Goal: Task Accomplishment & Management: Complete application form

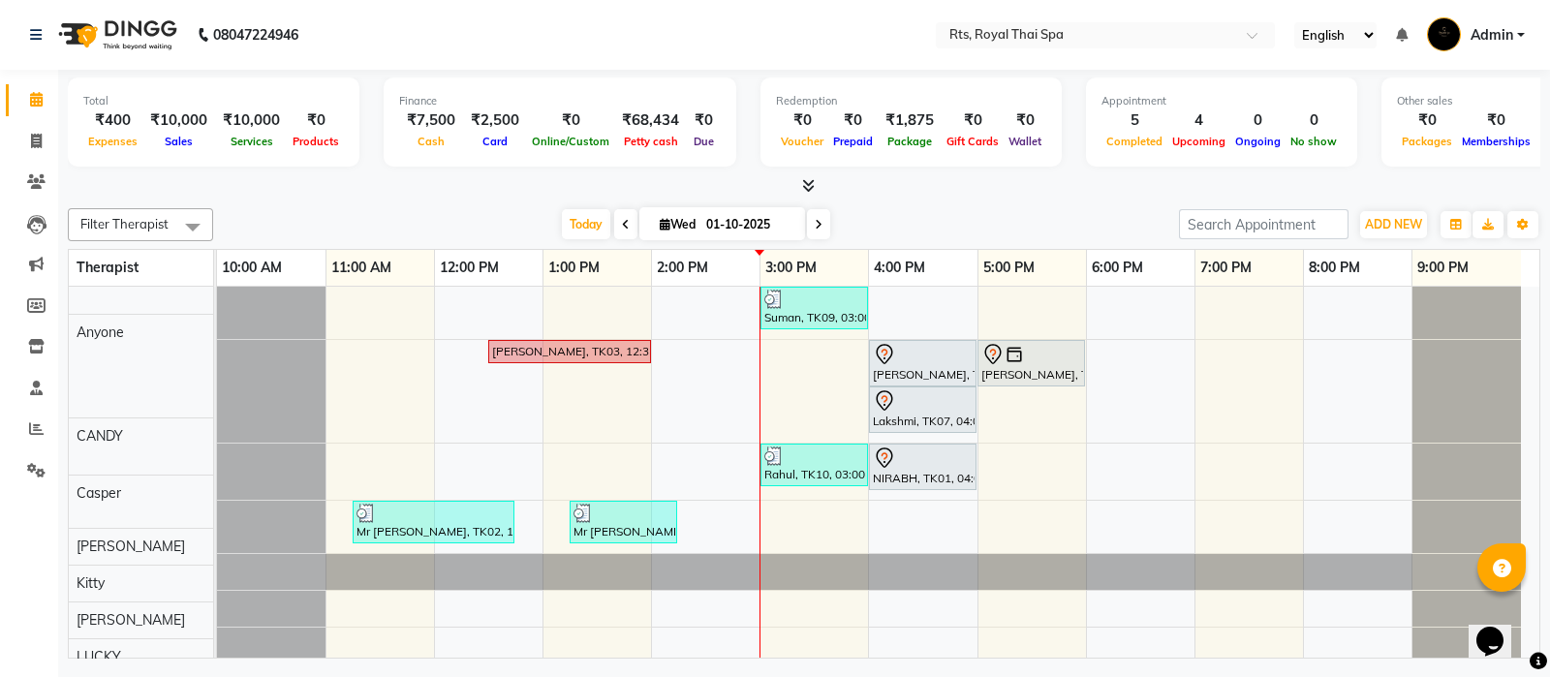
scroll to position [25, 0]
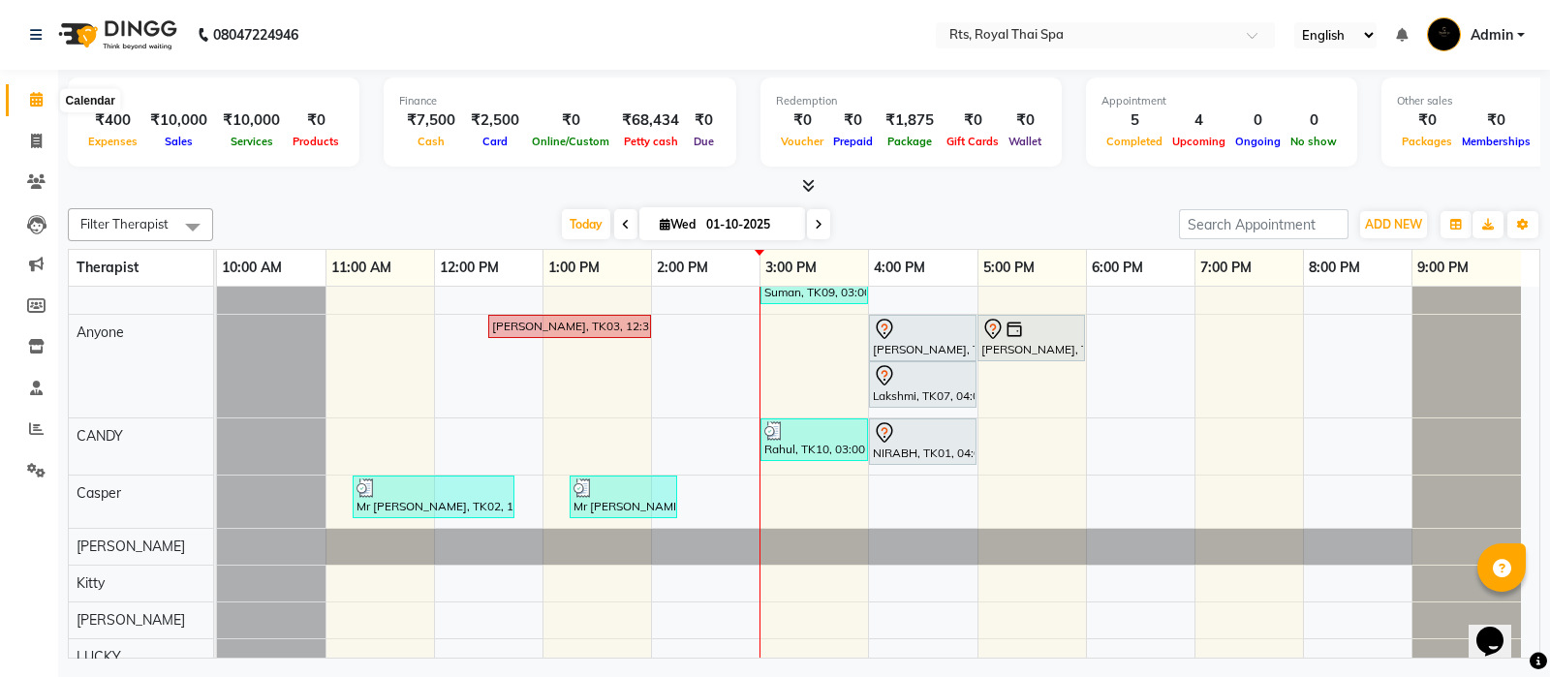
click at [35, 97] on icon at bounding box center [36, 99] width 13 height 15
click at [34, 139] on icon at bounding box center [36, 141] width 11 height 15
select select "service"
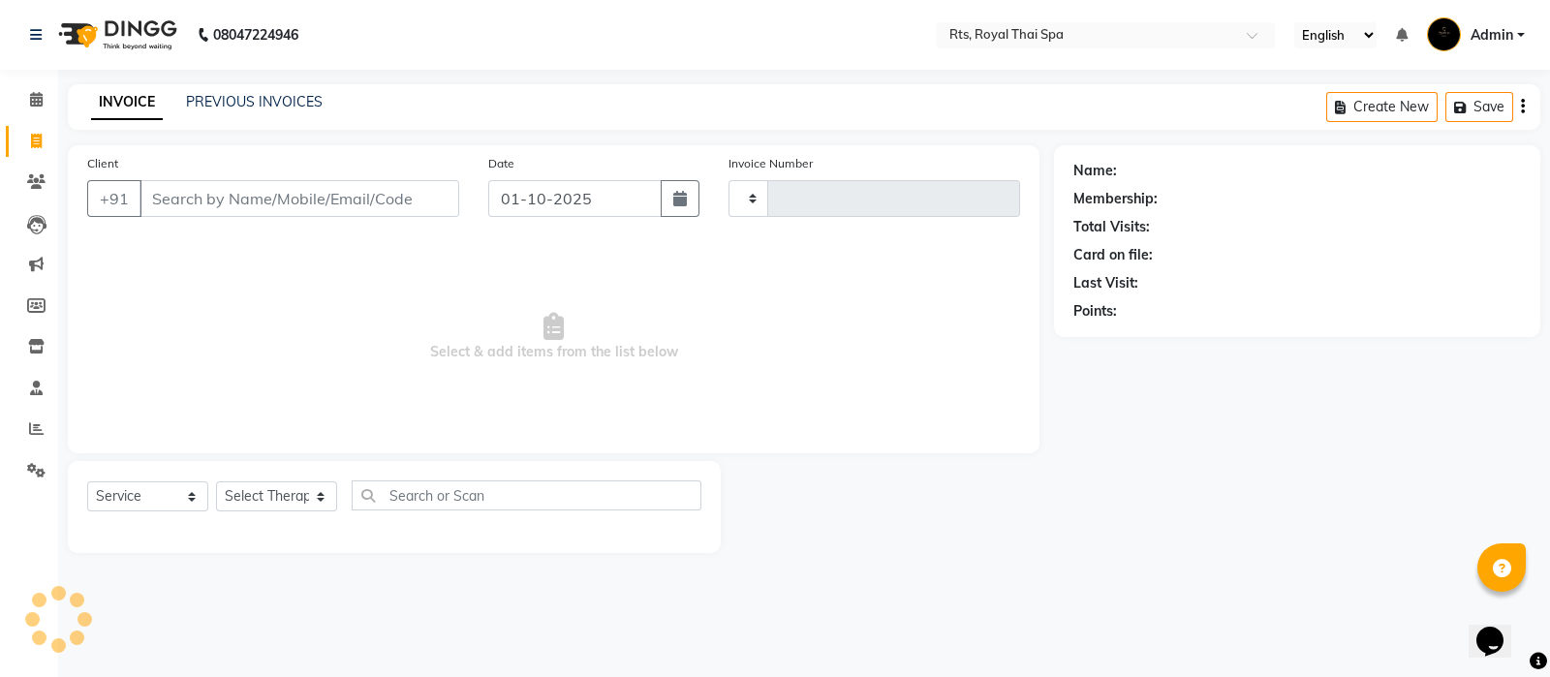
type input "177"
select select "9068"
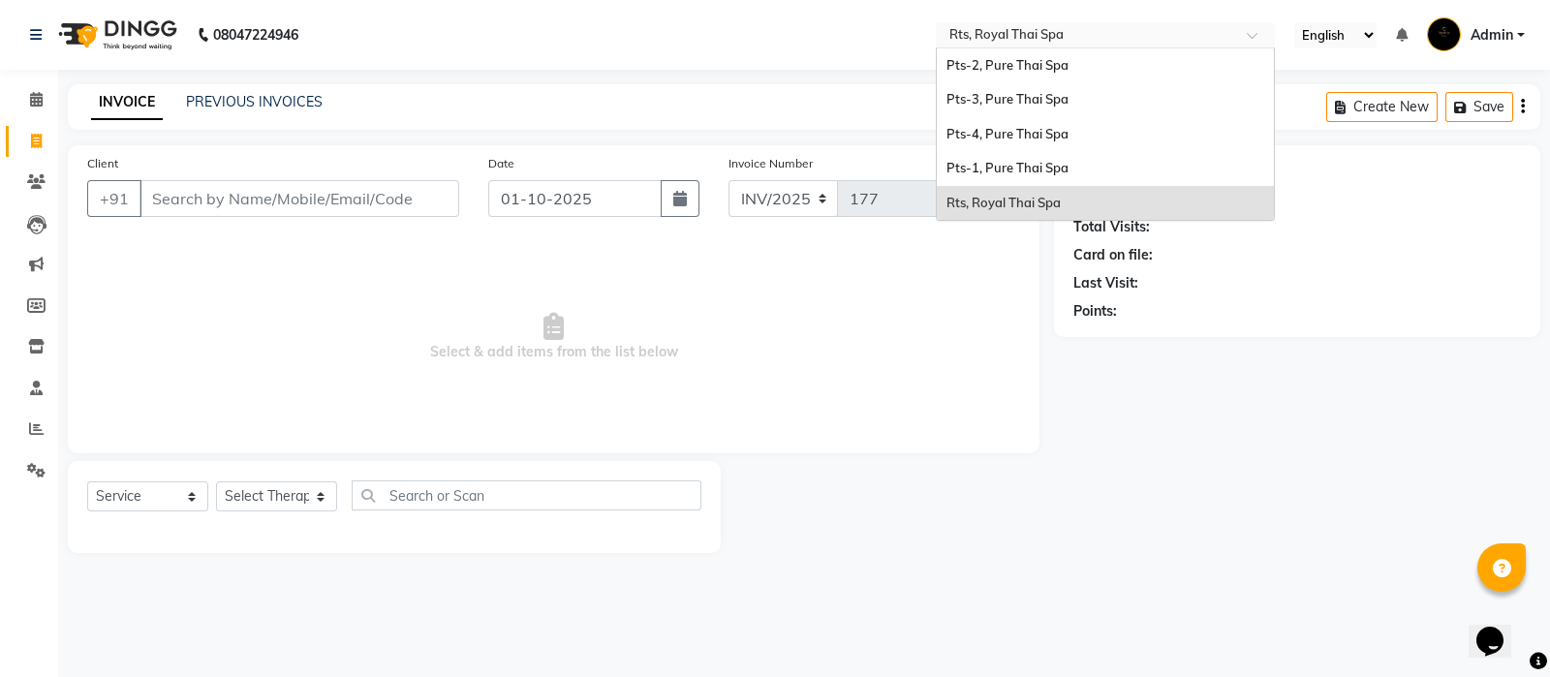
click at [1136, 28] on input "text" at bounding box center [1085, 36] width 281 height 19
click at [1022, 176] on div "Pts-1, Pure Thai Spa" at bounding box center [1105, 168] width 337 height 35
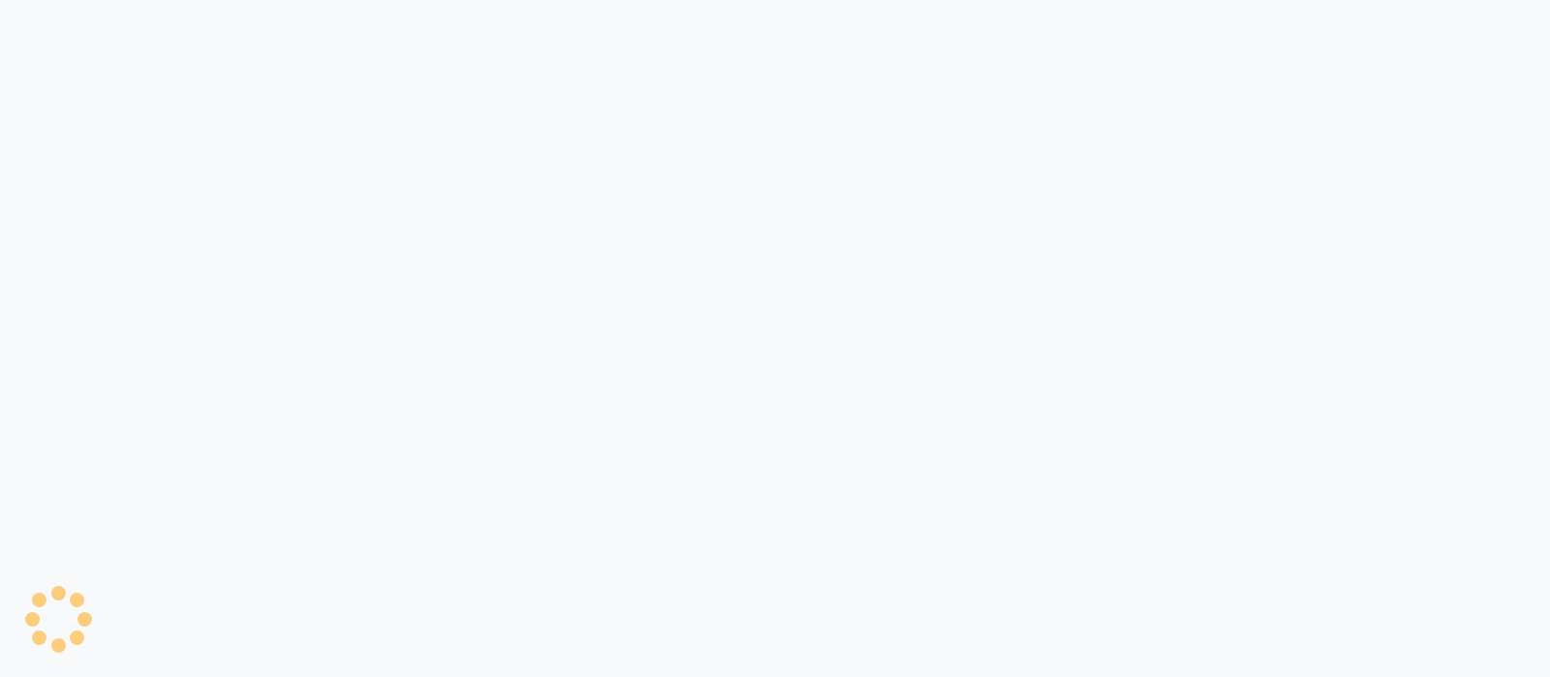
select select "service"
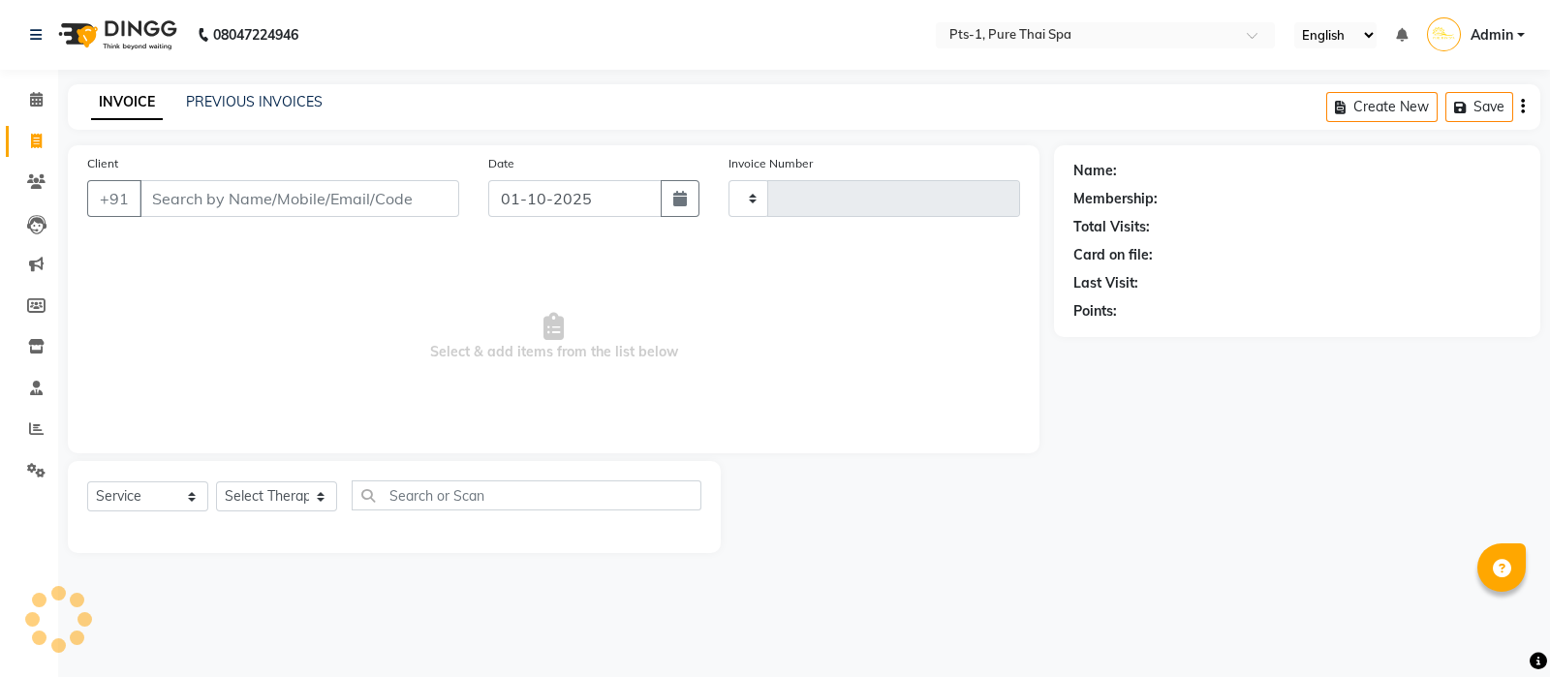
type input "150"
select select "9048"
click at [30, 99] on icon at bounding box center [36, 99] width 13 height 15
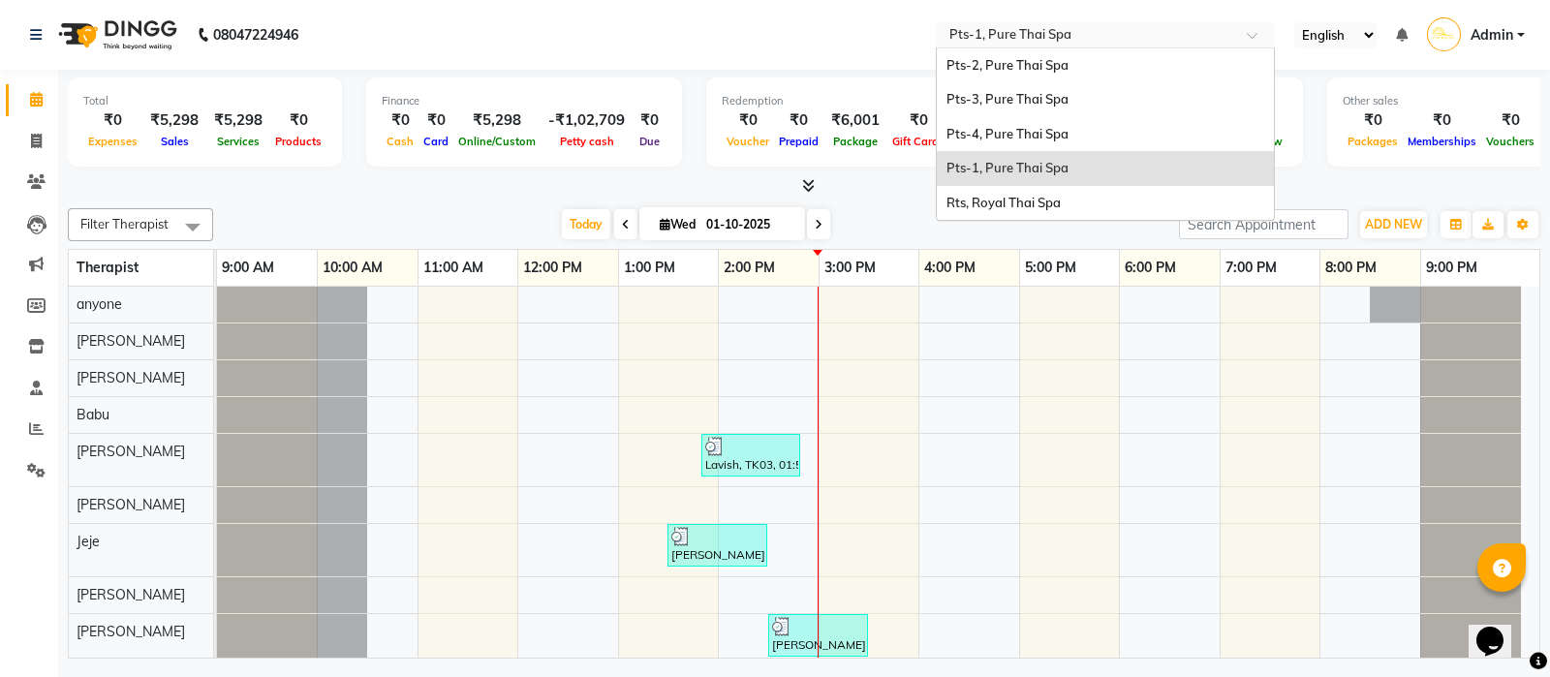
click at [1073, 37] on input "text" at bounding box center [1085, 36] width 281 height 19
click at [1069, 55] on div "Pts-2, Pure Thai Spa" at bounding box center [1105, 65] width 337 height 35
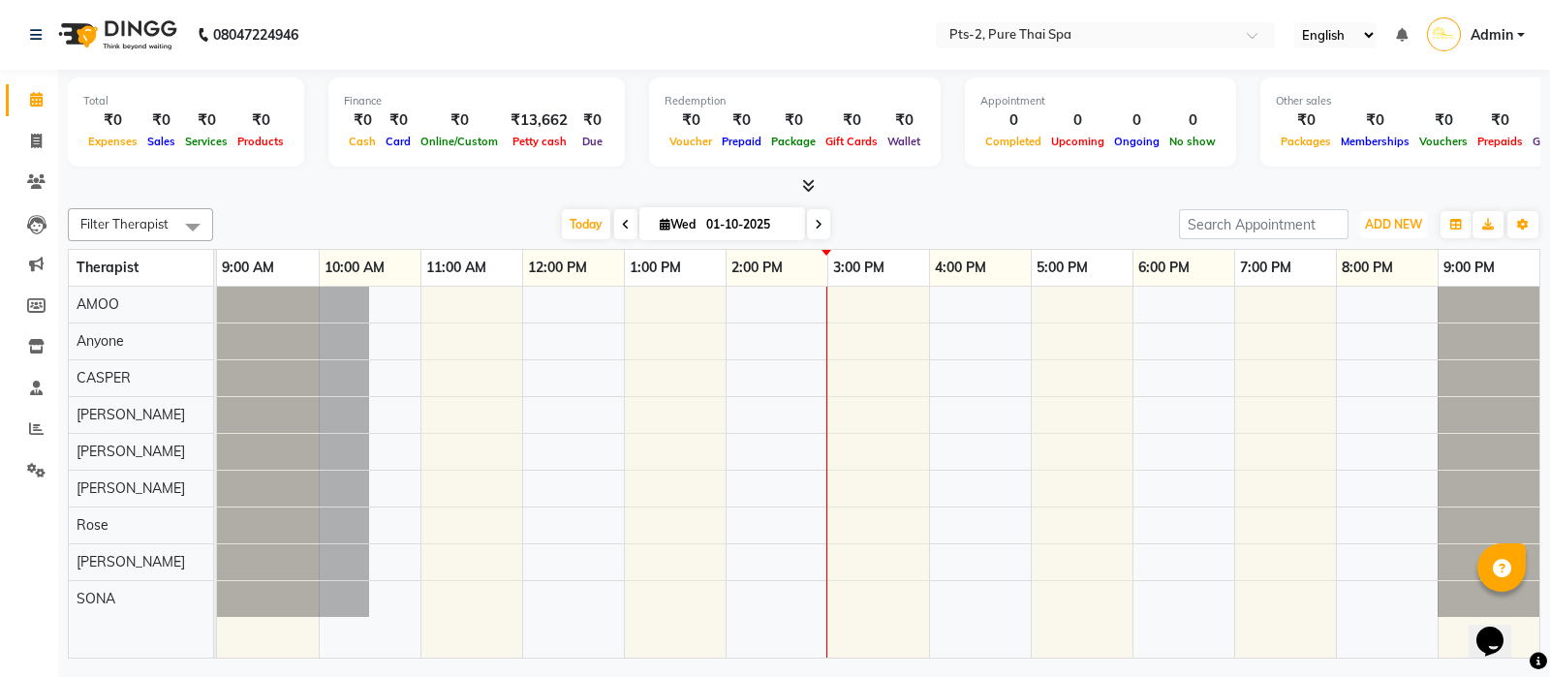
click at [1375, 219] on span "ADD NEW" at bounding box center [1393, 224] width 57 height 15
click at [1345, 305] on link "Add Expense" at bounding box center [1349, 310] width 153 height 25
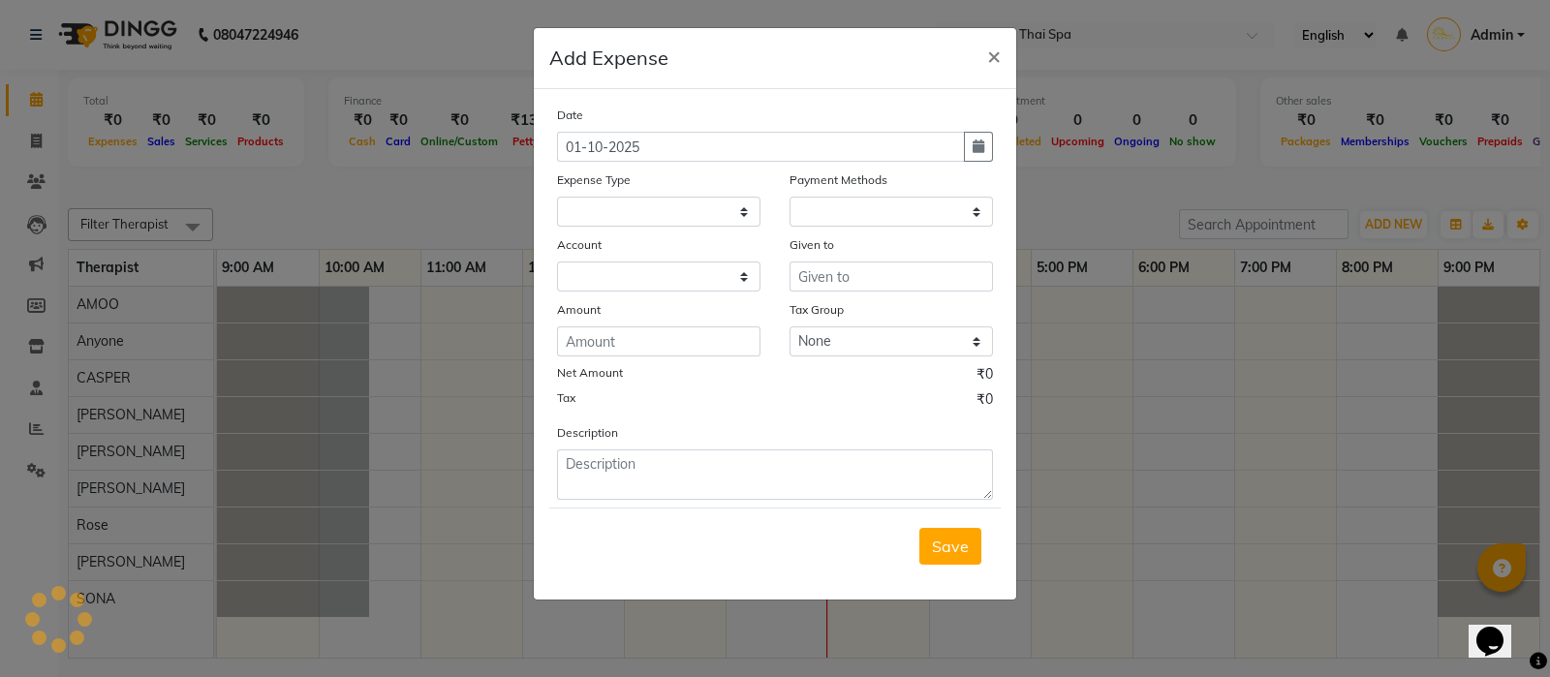
select select
select select "1"
select select "4317"
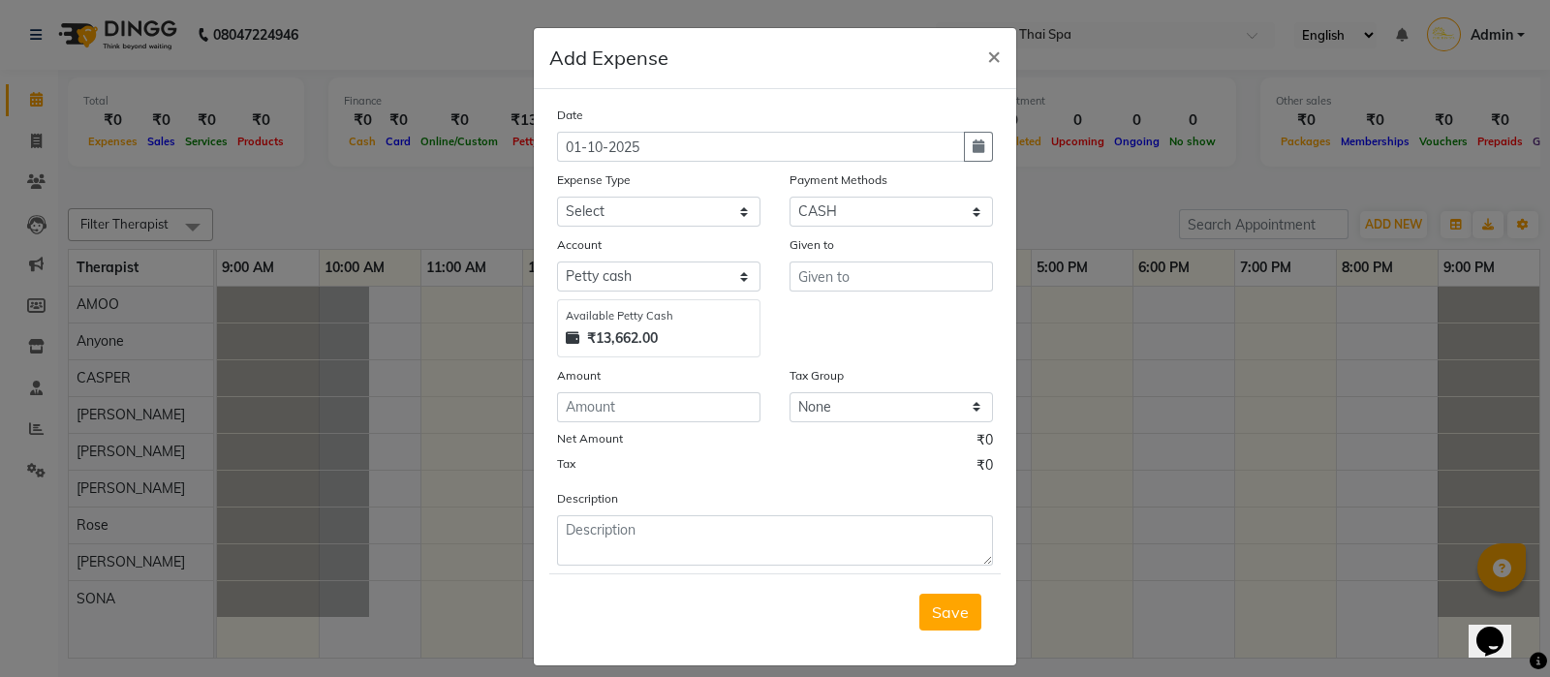
click at [977, 154] on button "button" at bounding box center [978, 147] width 29 height 30
select select "10"
select select "2025"
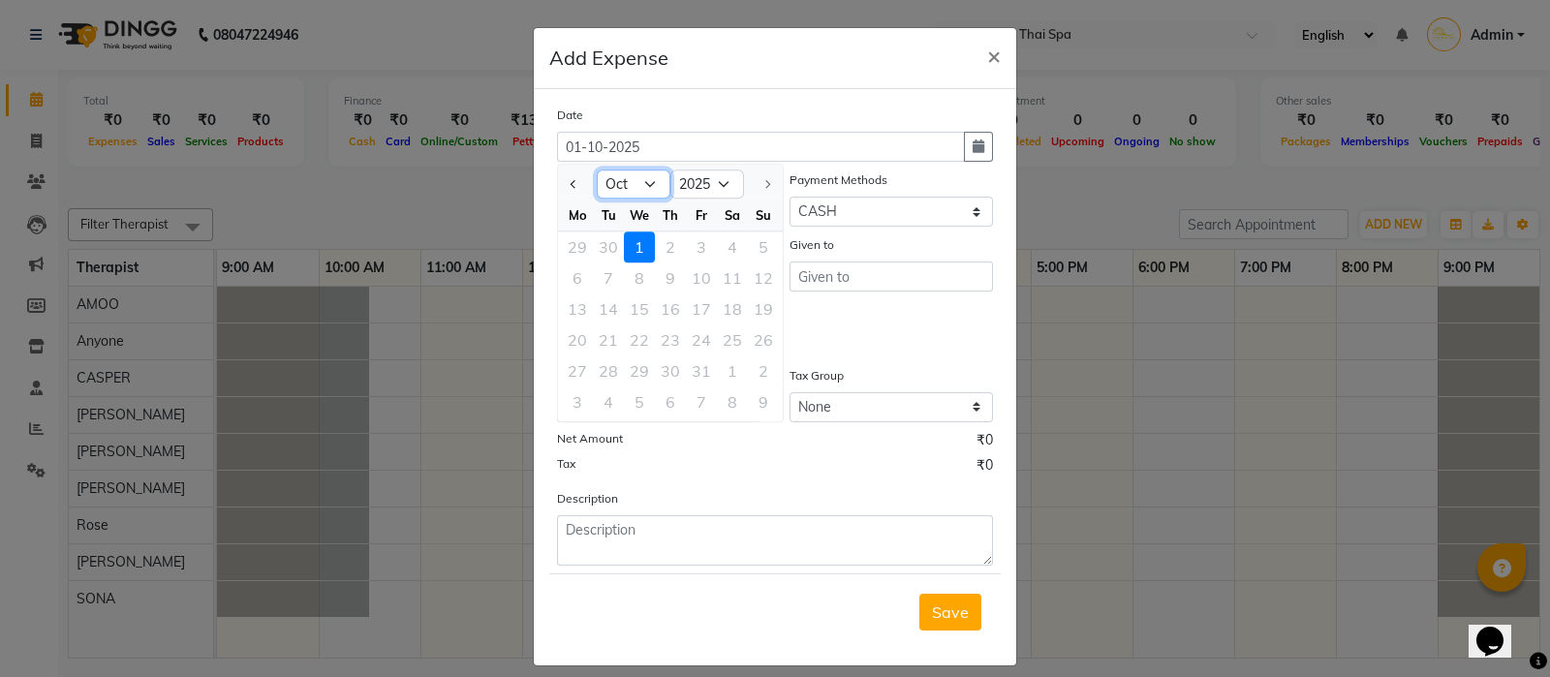
click at [624, 179] on select "Jan Feb Mar Apr May Jun Jul Aug Sep Oct" at bounding box center [634, 184] width 74 height 29
select select "9"
click at [597, 170] on select "Jan Feb Mar Apr May Jun Jul Aug Sep Oct" at bounding box center [634, 184] width 74 height 29
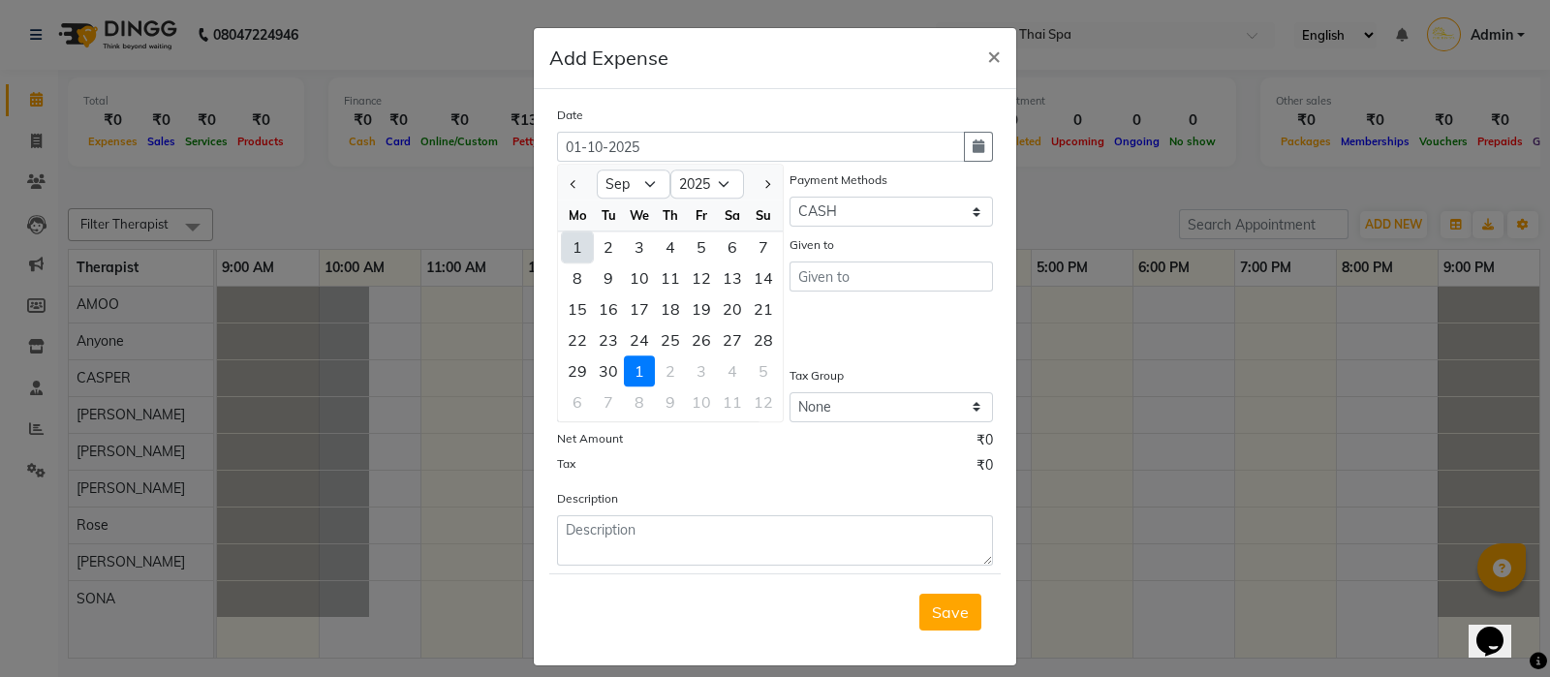
click at [598, 371] on div "30" at bounding box center [608, 370] width 31 height 31
type input "30-09-2025"
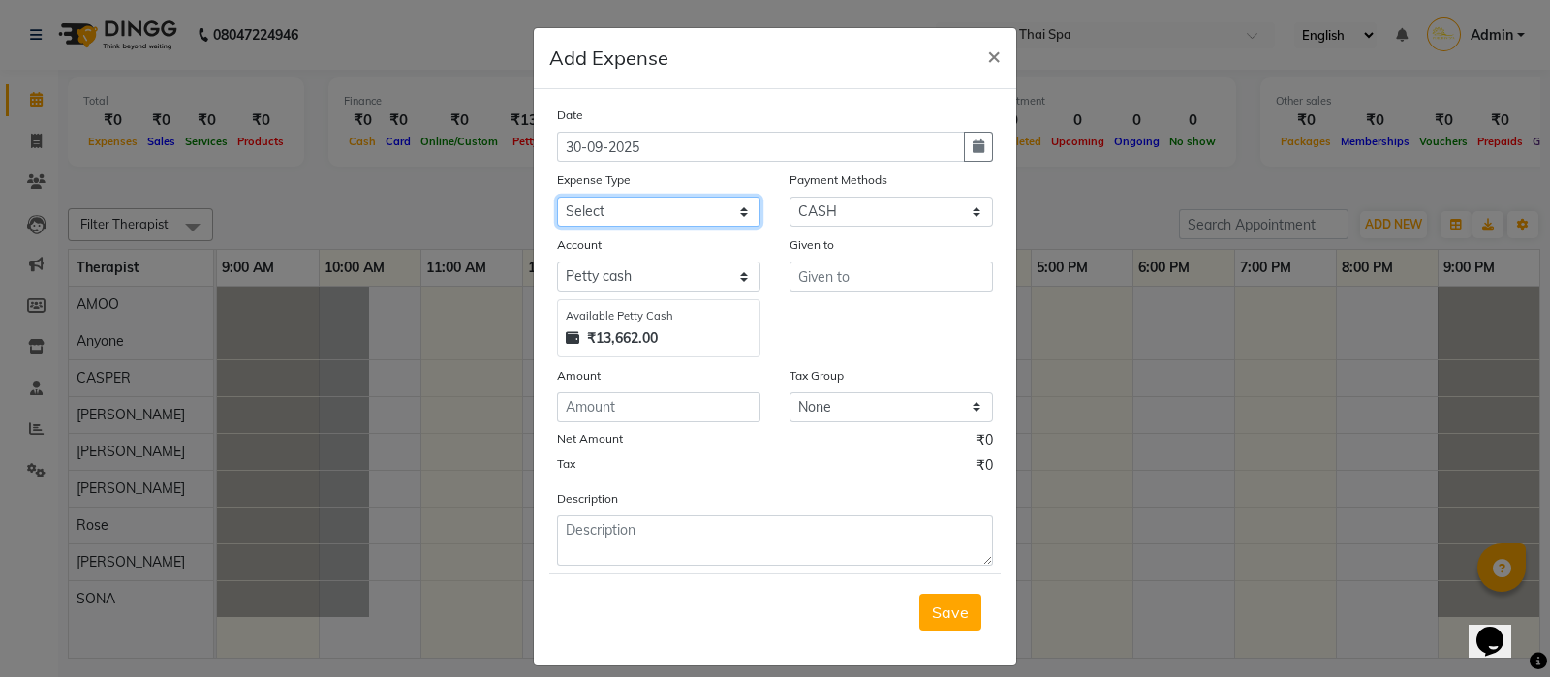
click at [700, 220] on select "Select Bank charges Cleaning and products Donation Electric and water charge In…" at bounding box center [658, 212] width 203 height 30
click at [710, 215] on select "Select Bank charges Cleaning and products Donation Electric and water charge In…" at bounding box center [658, 212] width 203 height 30
select select "10840"
click at [557, 199] on select "Select Bank charges Cleaning and products Donation Electric and water charge In…" at bounding box center [658, 212] width 203 height 30
click at [883, 210] on select "Select UPI CARD CASH Package NearBuy" at bounding box center [890, 212] width 203 height 30
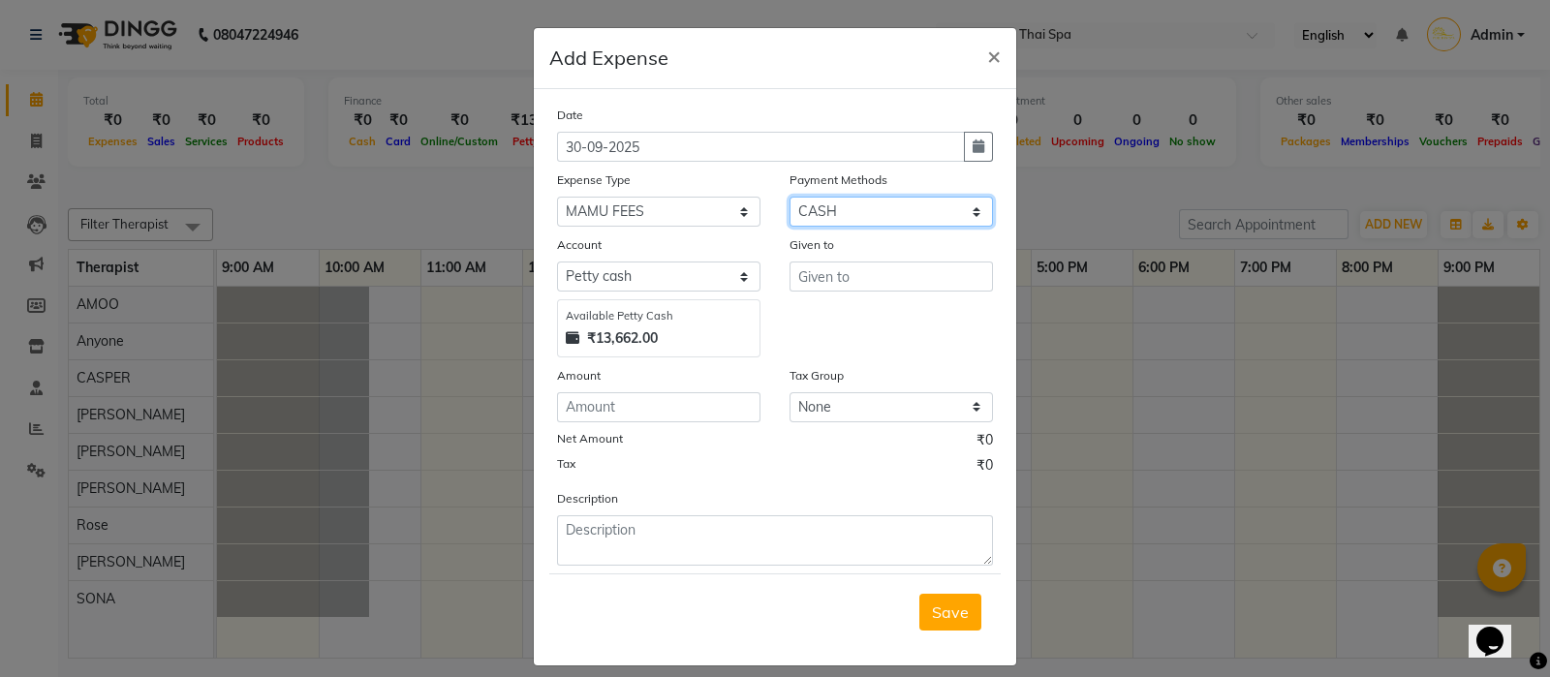
click at [789, 199] on select "Select UPI CARD CASH Package NearBuy" at bounding box center [890, 212] width 203 height 30
click at [726, 279] on select "Select Petty cash Default account" at bounding box center [658, 277] width 203 height 30
drag, startPoint x: 726, startPoint y: 279, endPoint x: 815, endPoint y: 274, distance: 88.3
click at [815, 274] on div "Account Select Petty cash Default account Available Petty Cash ₹13,662.00 Given…" at bounding box center [774, 295] width 465 height 123
click at [815, 274] on input "text" at bounding box center [890, 277] width 203 height 30
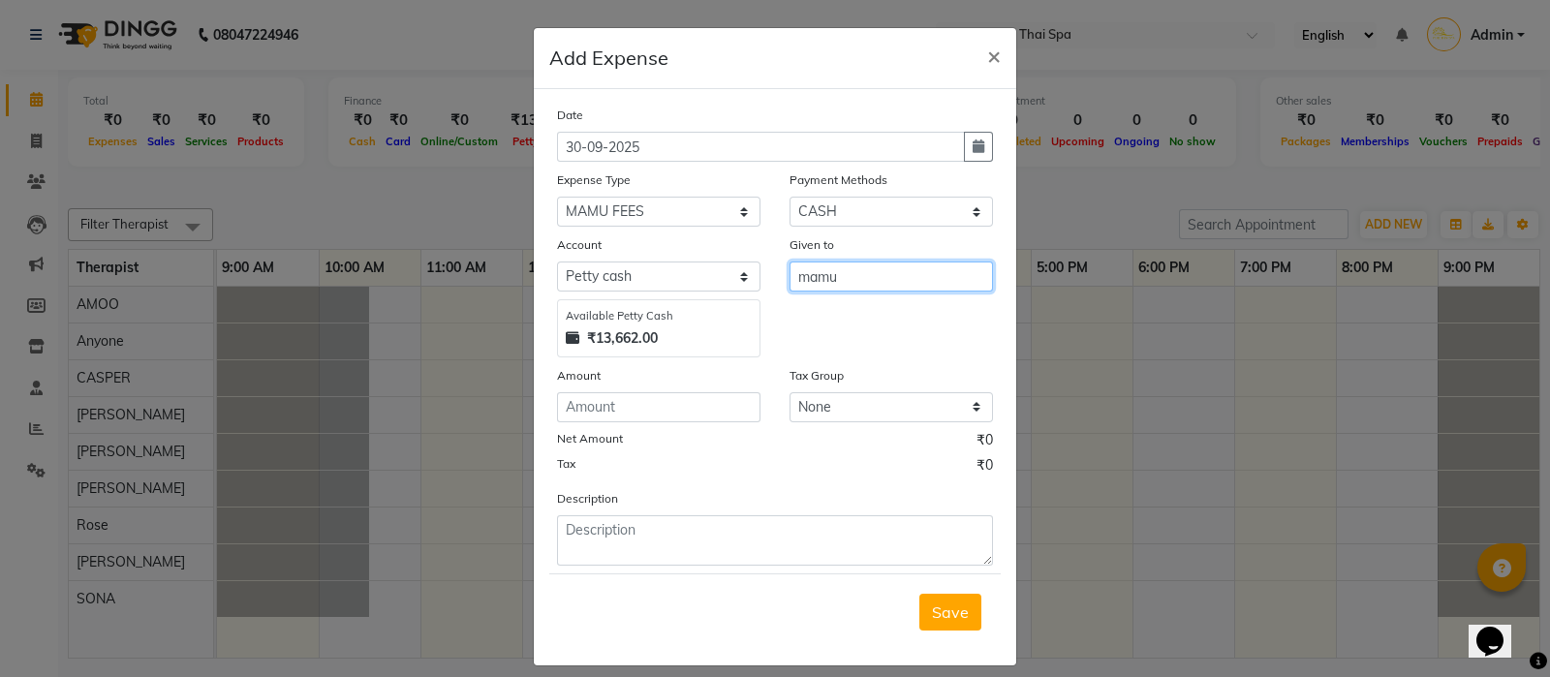
type input "mamu"
click at [610, 420] on input "number" at bounding box center [658, 407] width 203 height 30
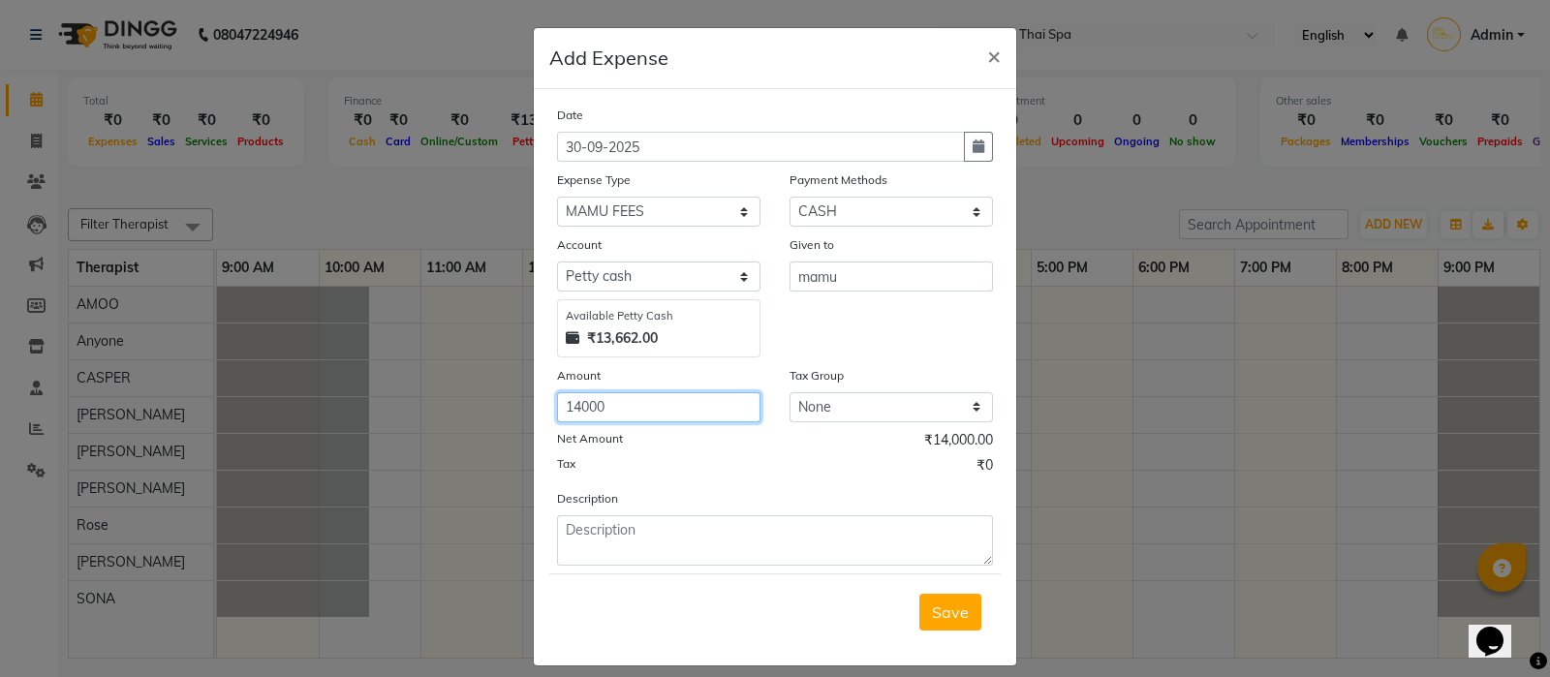
type input "14000"
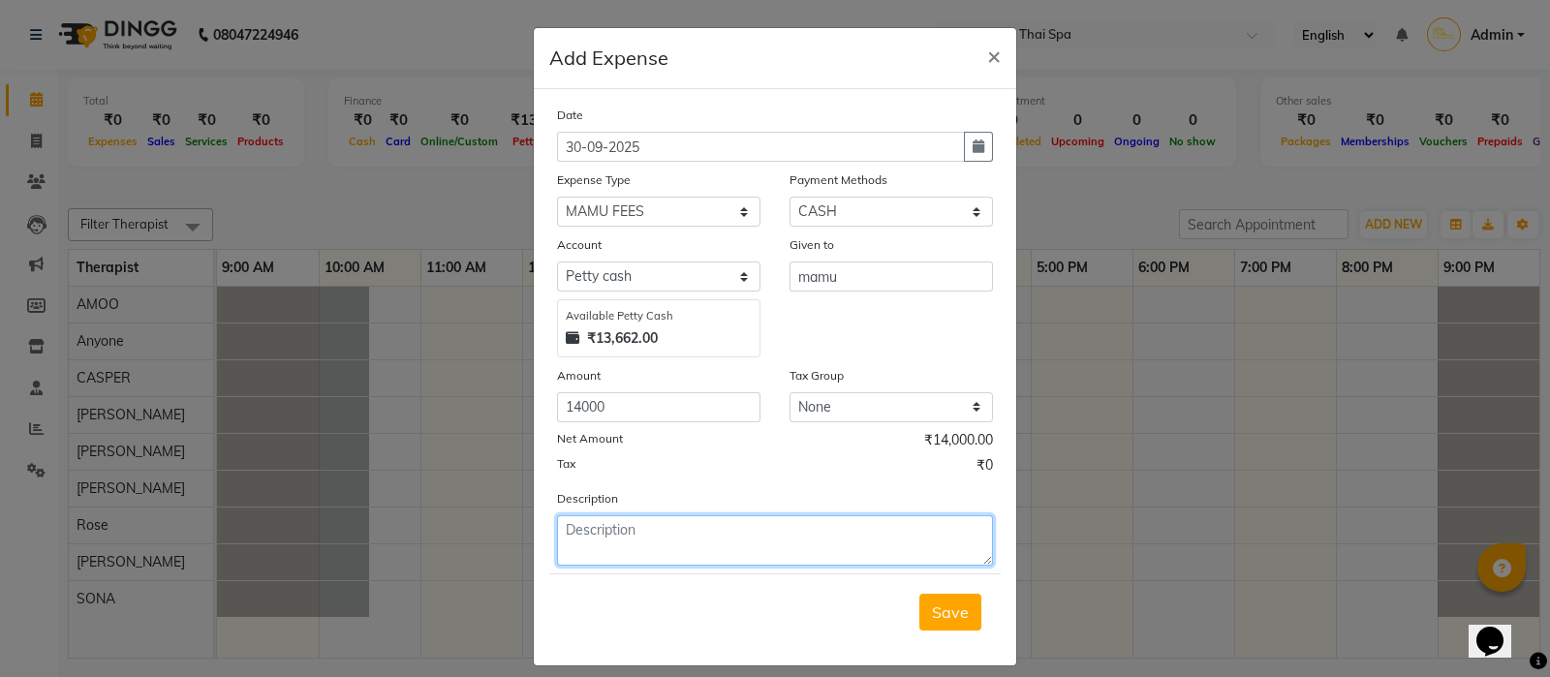
click at [639, 552] on textarea at bounding box center [775, 540] width 436 height 50
type textarea "mammu"
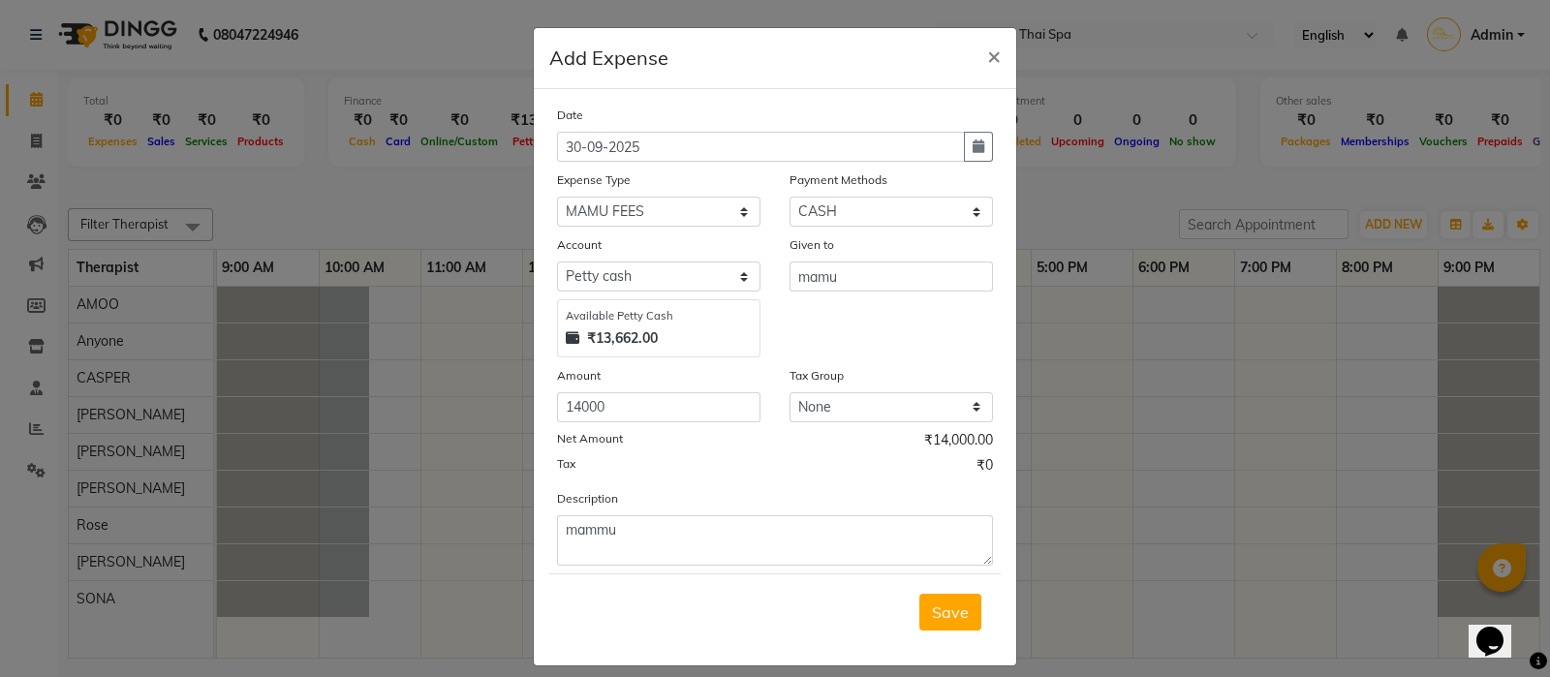
click at [932, 613] on span "Save" at bounding box center [950, 611] width 37 height 19
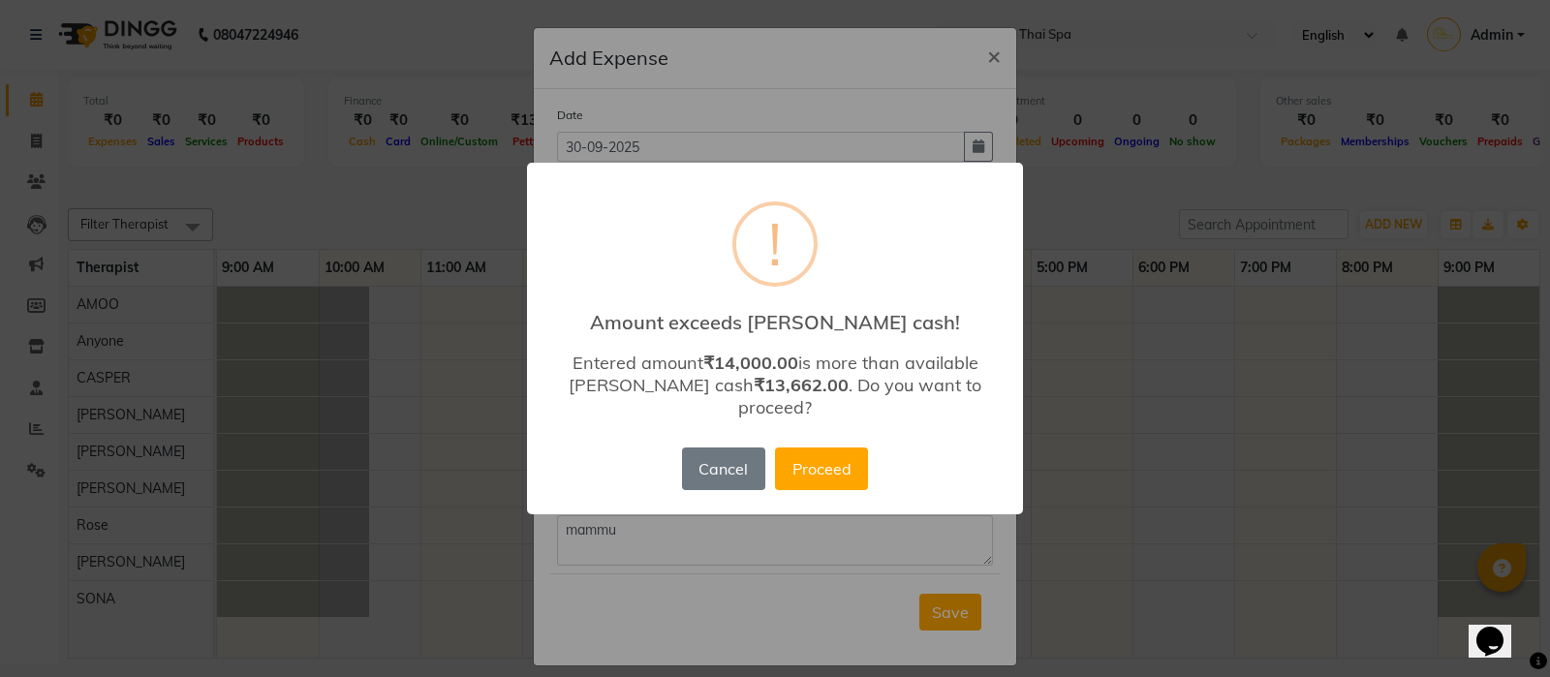
click at [792, 448] on button "Proceed" at bounding box center [821, 468] width 93 height 43
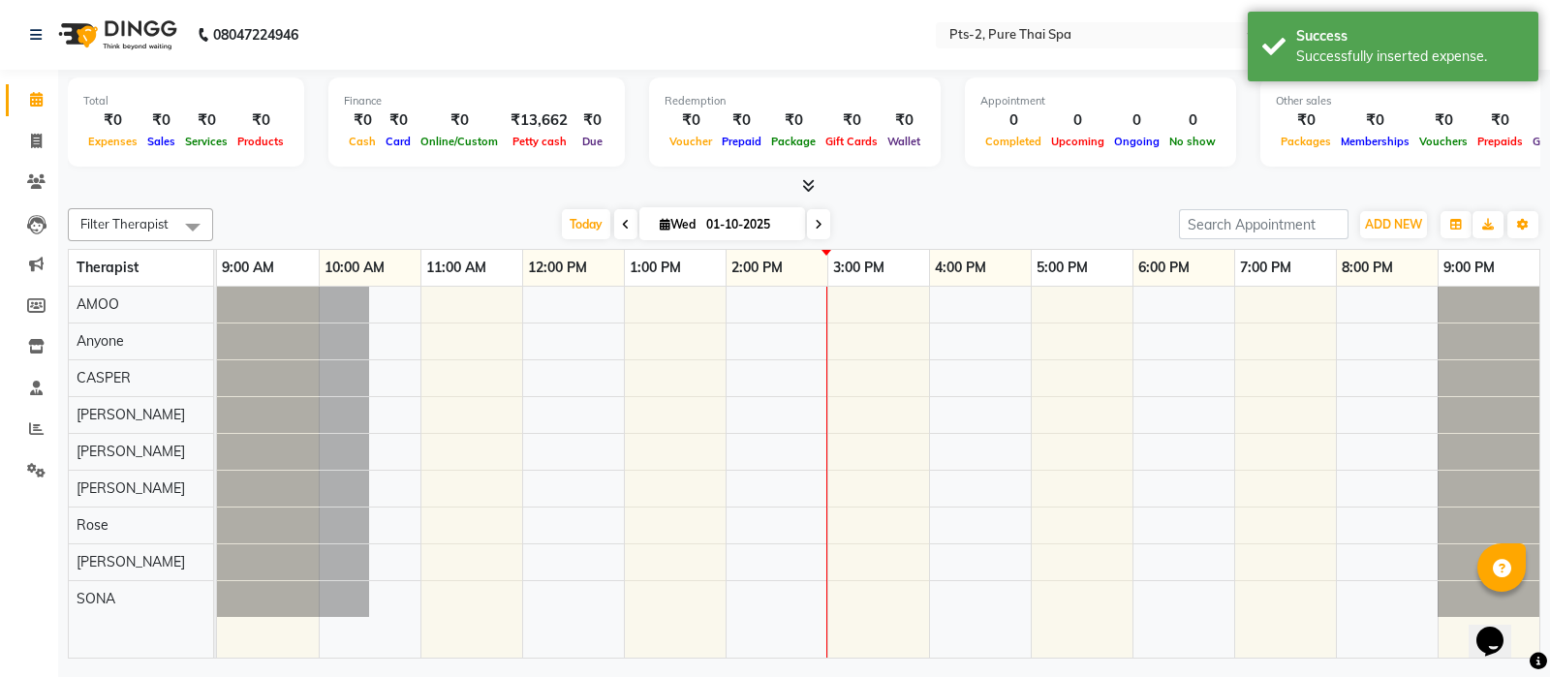
click at [977, 29] on input "text" at bounding box center [1085, 36] width 281 height 19
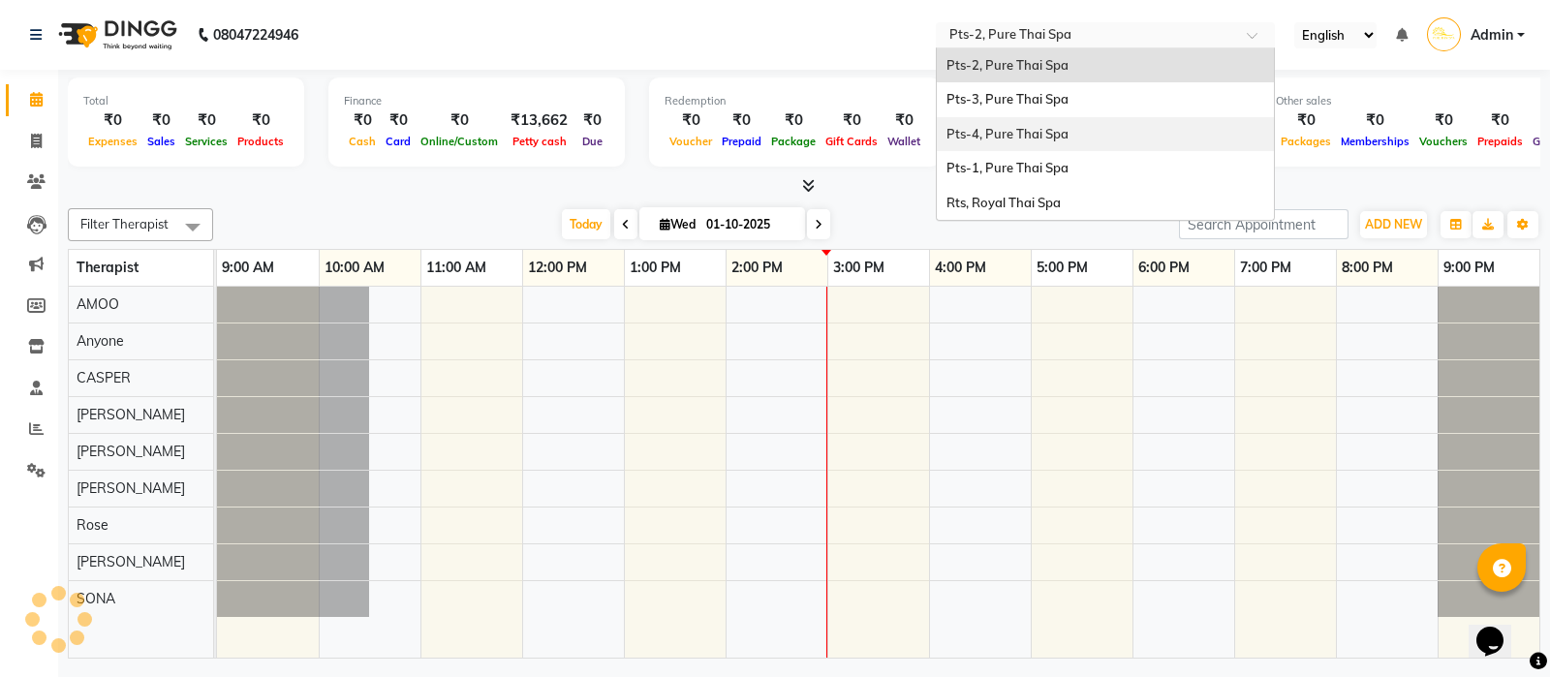
click at [994, 127] on span "Pts-4, Pure Thai Spa" at bounding box center [1007, 133] width 122 height 15
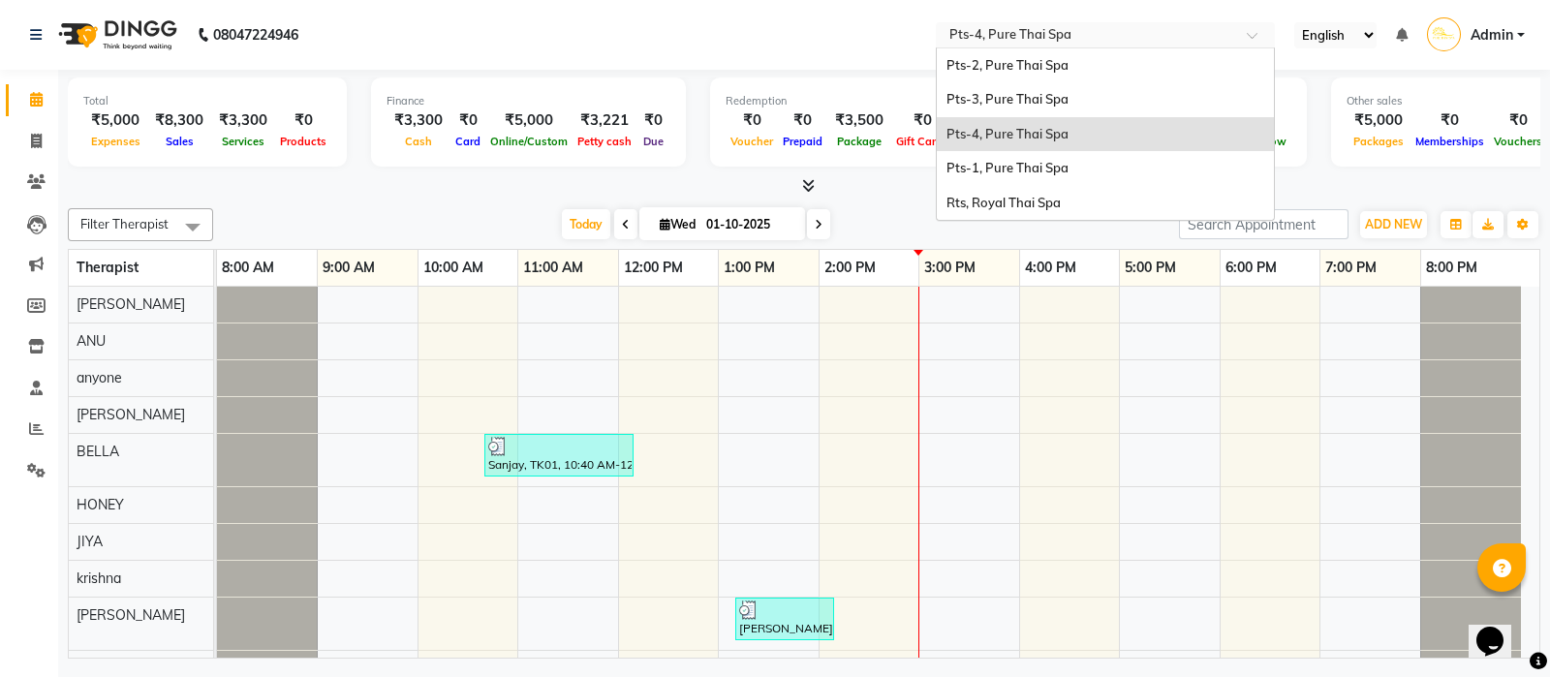
click at [1124, 27] on input "text" at bounding box center [1085, 36] width 281 height 19
click at [1070, 100] on div "Pts-3, Pure Thai Spa" at bounding box center [1105, 99] width 337 height 35
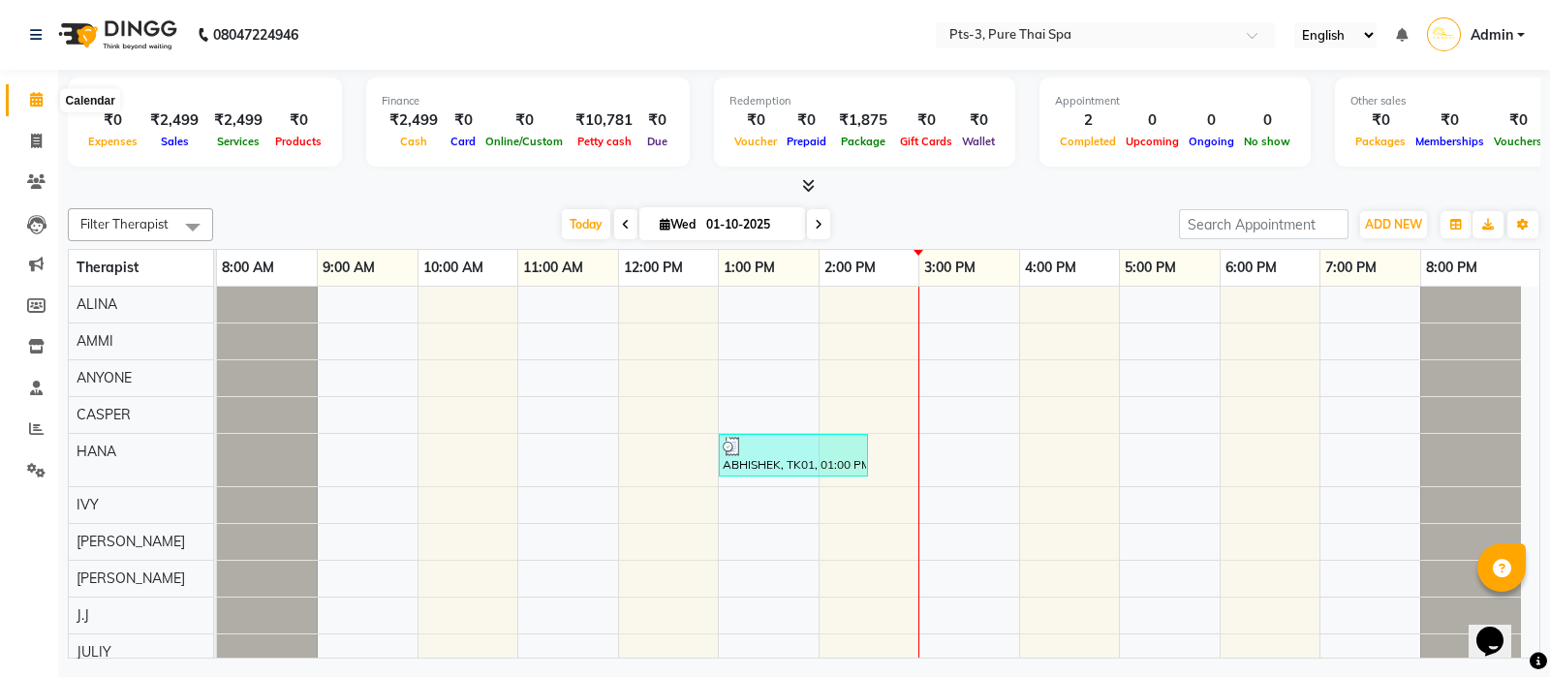
click at [37, 101] on icon at bounding box center [36, 99] width 13 height 15
